Goal: Task Accomplishment & Management: Complete application form

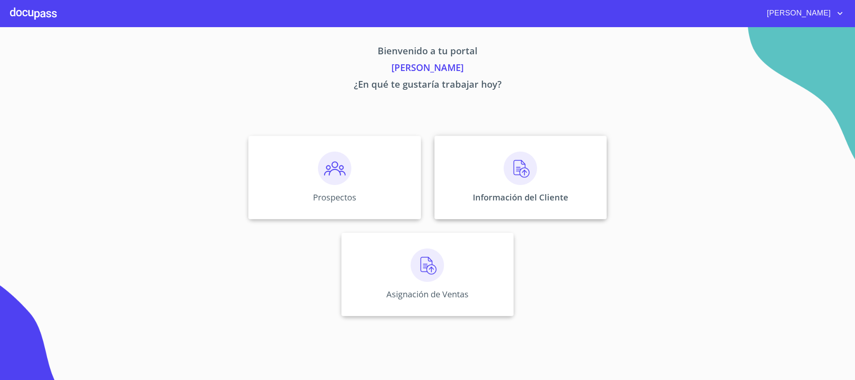
click at [530, 199] on p "Información del Cliente" at bounding box center [521, 197] width 96 height 11
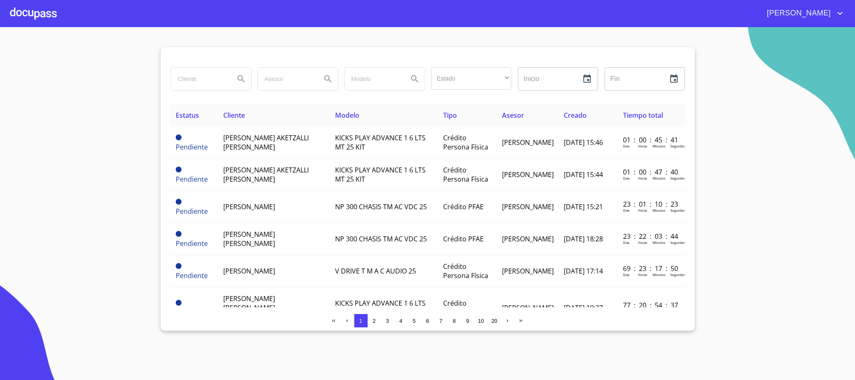
click at [211, 79] on input "search" at bounding box center [199, 79] width 57 height 23
type input "[PERSON_NAME]"
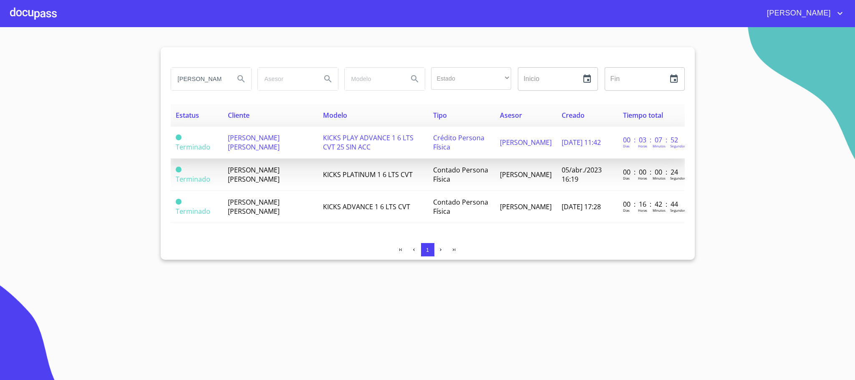
click at [280, 148] on span "[PERSON_NAME] [PERSON_NAME]" at bounding box center [254, 142] width 52 height 18
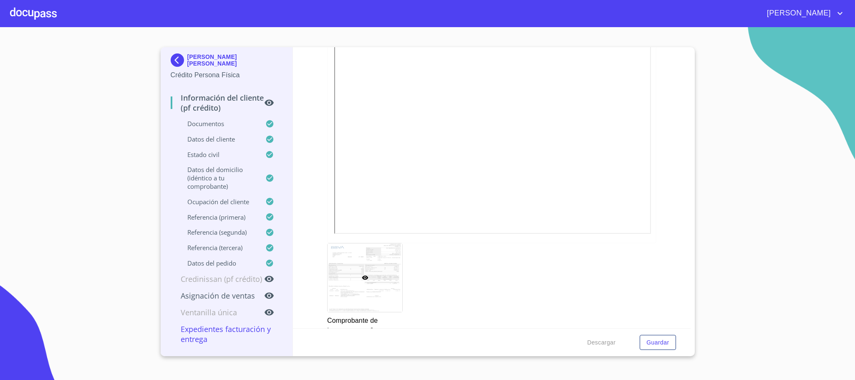
scroll to position [1064, 0]
